Goal: Register for event/course

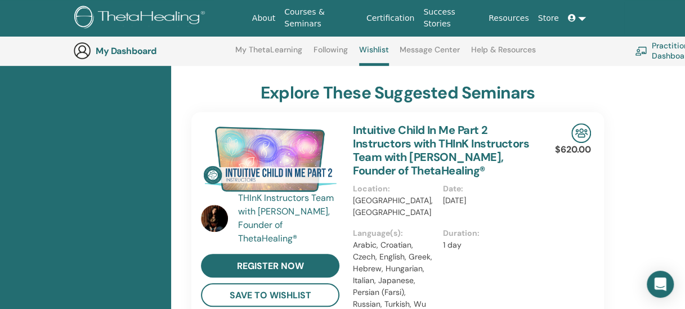
scroll to position [86, 0]
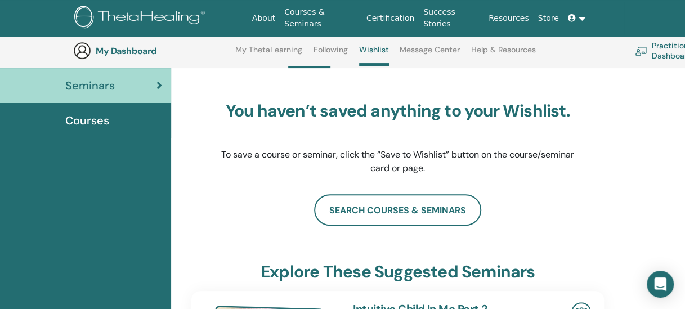
click at [398, 15] on link "Certification" at bounding box center [390, 18] width 57 height 21
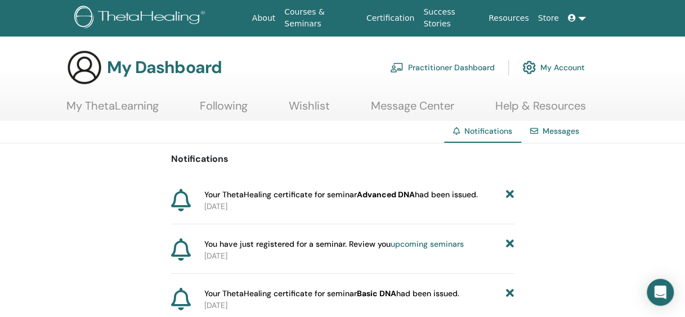
click at [554, 127] on link "Messages" at bounding box center [560, 131] width 37 height 10
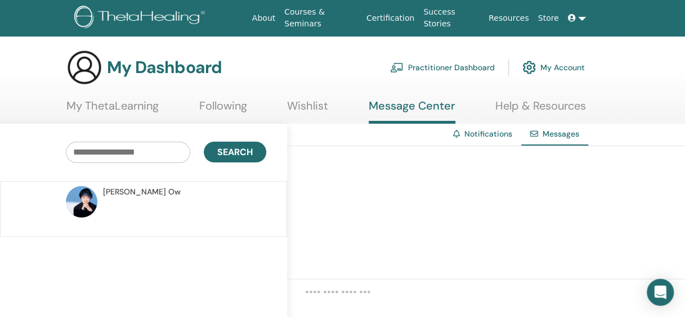
click at [143, 108] on link "My ThetaLearning" at bounding box center [112, 110] width 92 height 22
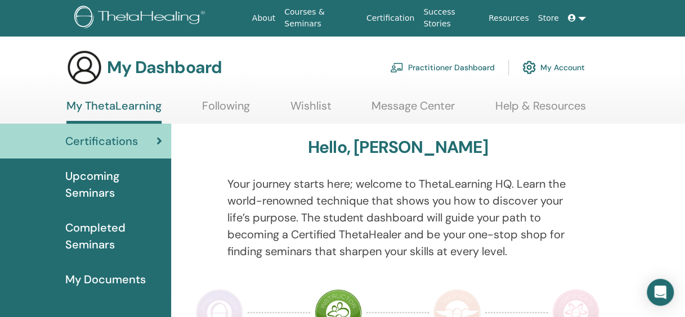
click at [123, 231] on span "Completed Seminars" at bounding box center [113, 236] width 97 height 34
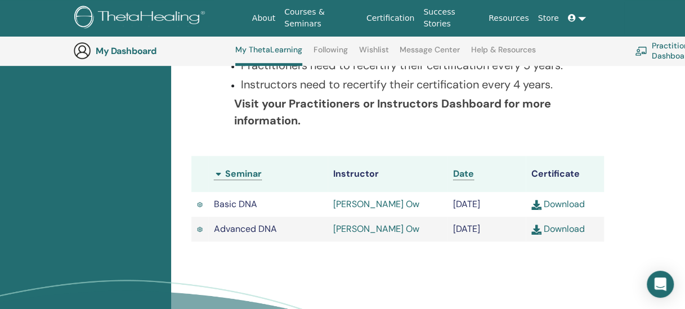
scroll to position [311, 0]
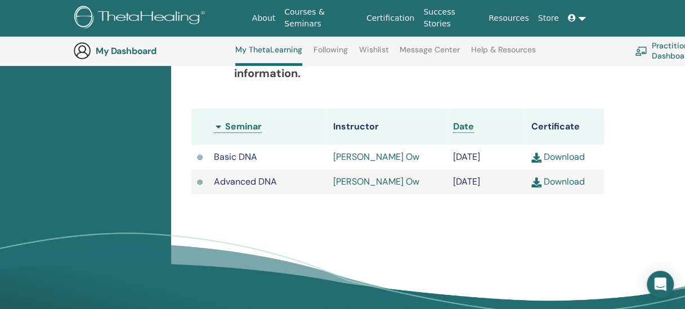
click at [572, 187] on link "Download" at bounding box center [557, 182] width 53 height 12
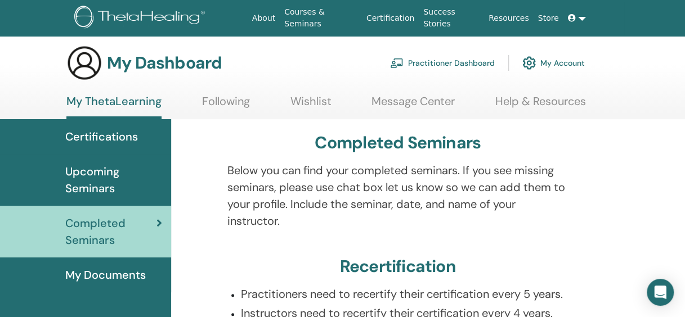
scroll to position [0, 0]
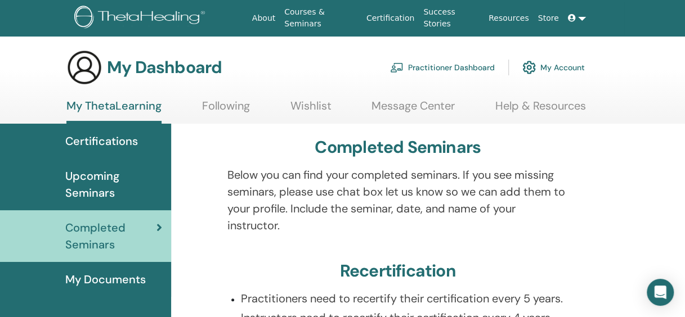
click at [250, 132] on div "Completed Seminars Below you can find your completed seminars. If you see missi…" at bounding box center [397, 313] width 439 height 378
click at [123, 178] on span "Upcoming Seminars" at bounding box center [113, 185] width 97 height 34
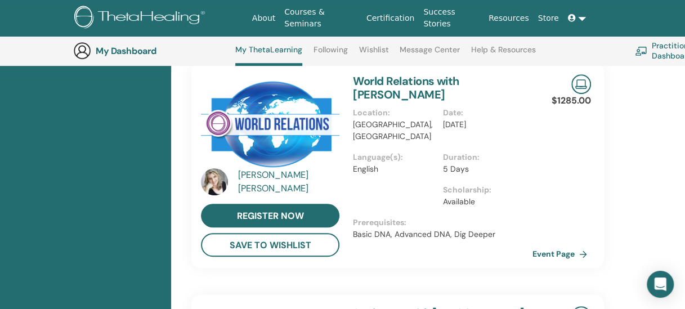
scroll to position [86, 0]
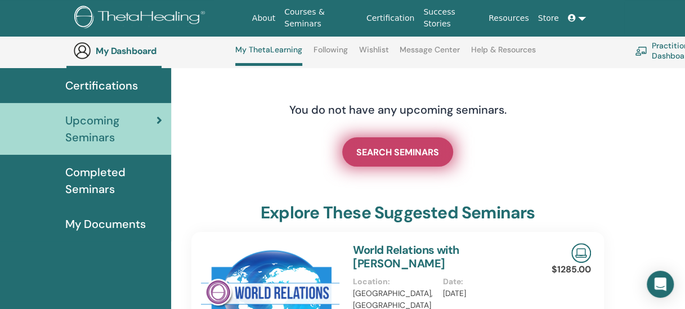
click at [377, 148] on span "SEARCH SEMINARS" at bounding box center [397, 152] width 83 height 12
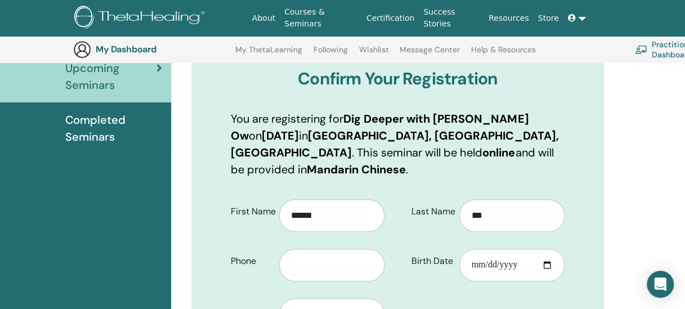
scroll to position [196, 0]
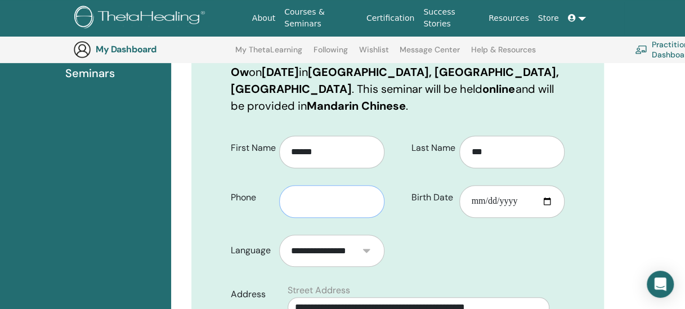
click at [307, 190] on input "text" at bounding box center [331, 201] width 105 height 33
type input "**********"
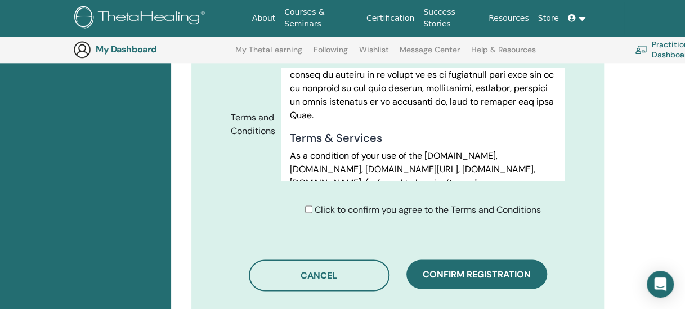
scroll to position [646, 0]
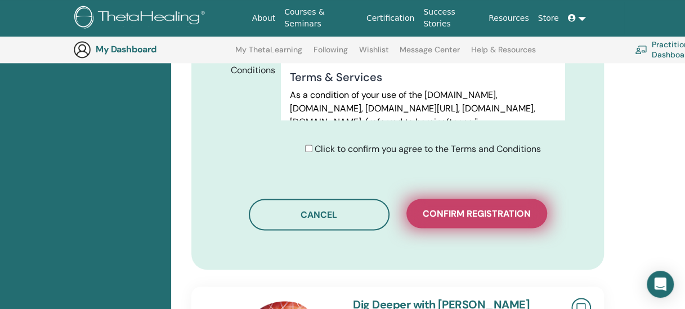
click at [478, 208] on span "Confirm registration" at bounding box center [476, 214] width 108 height 12
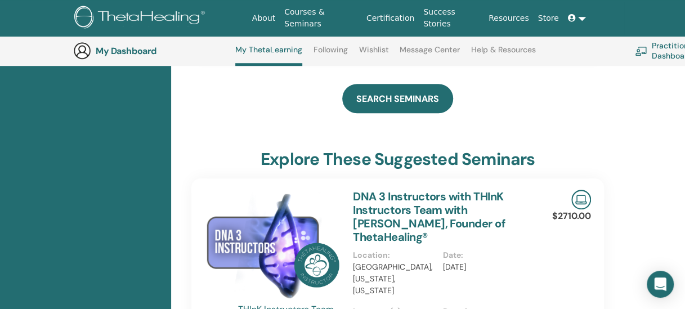
scroll to position [423, 0]
